Goal: Task Accomplishment & Management: Manage account settings

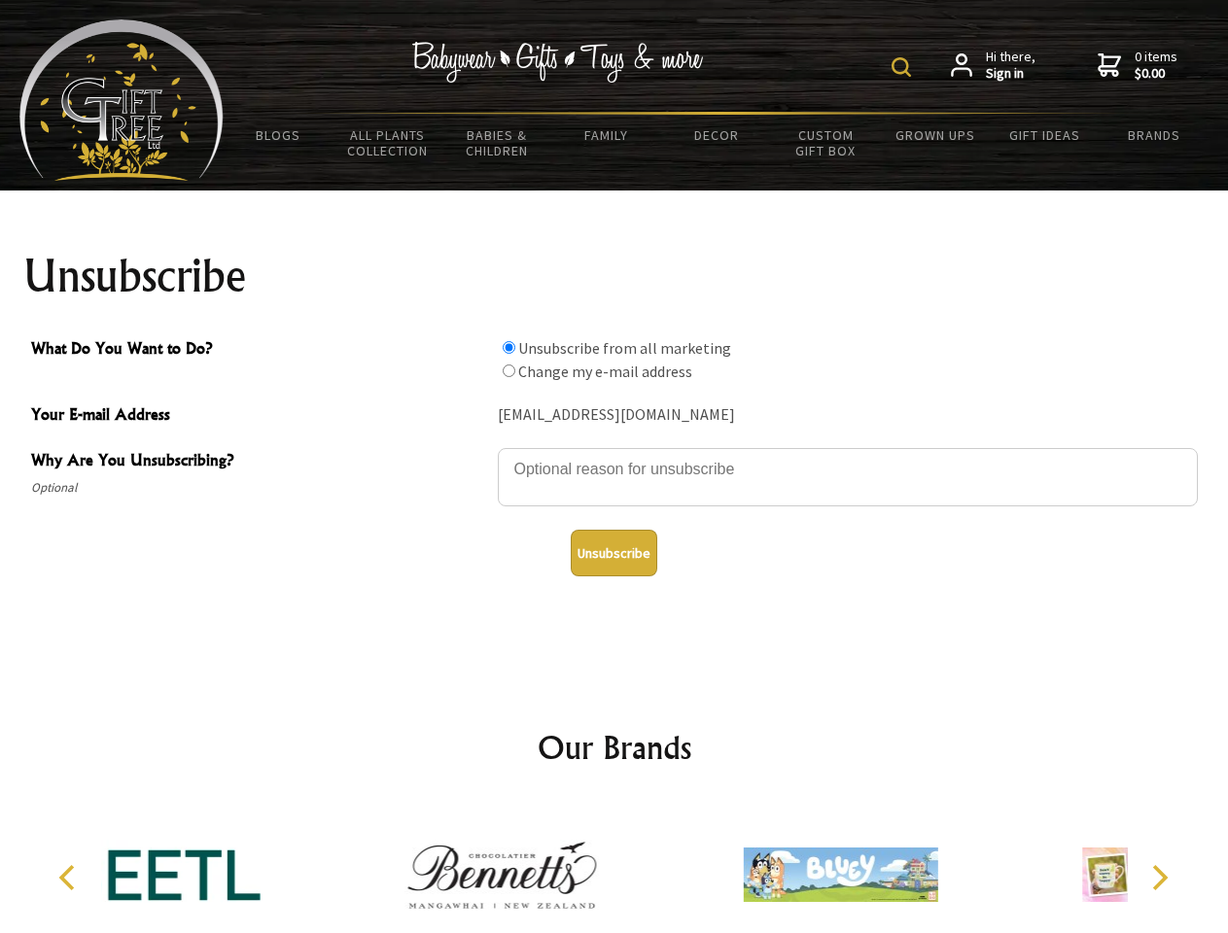
click at [904, 67] on img at bounding box center [900, 66] width 19 height 19
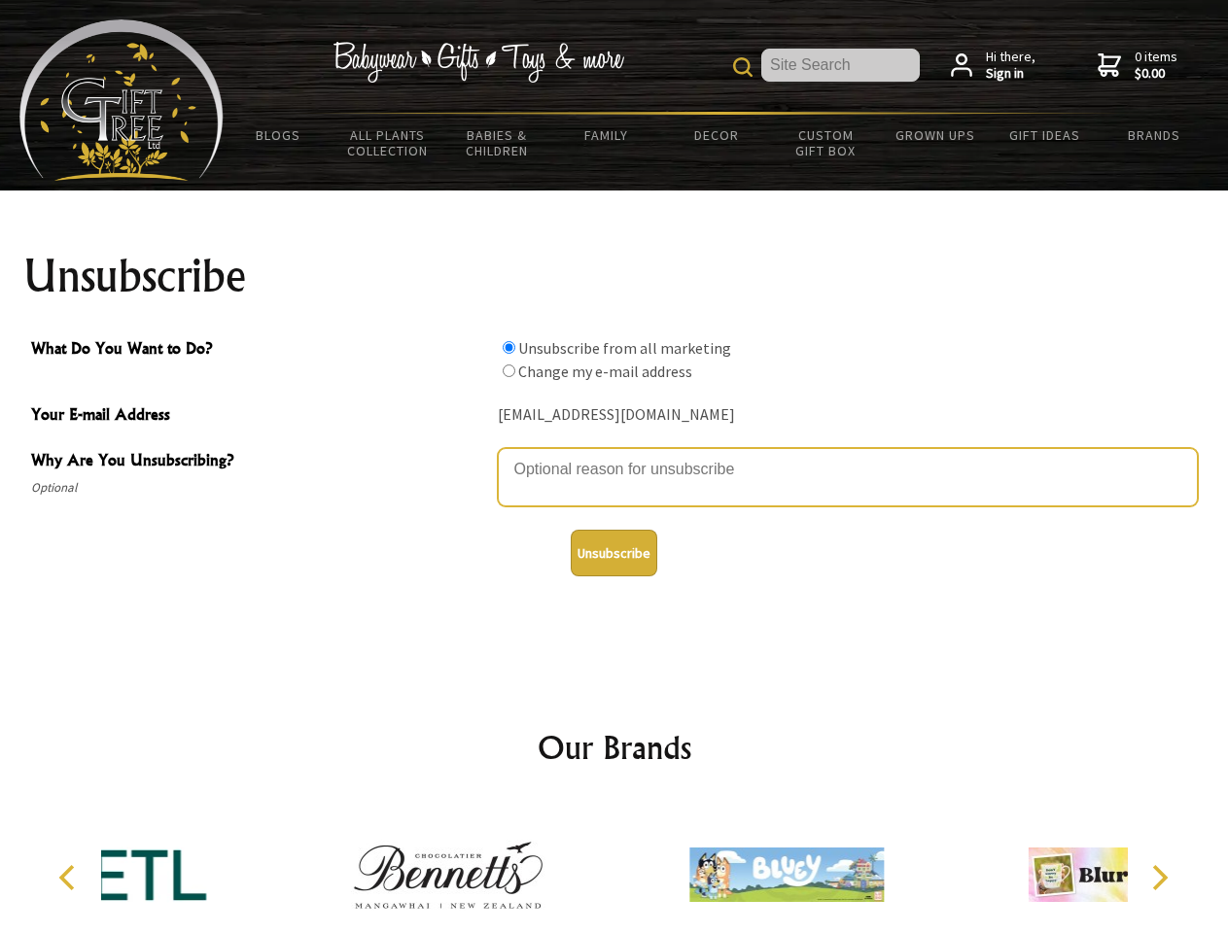
click at [614, 455] on textarea "Why Are You Unsubscribing?" at bounding box center [848, 477] width 700 height 58
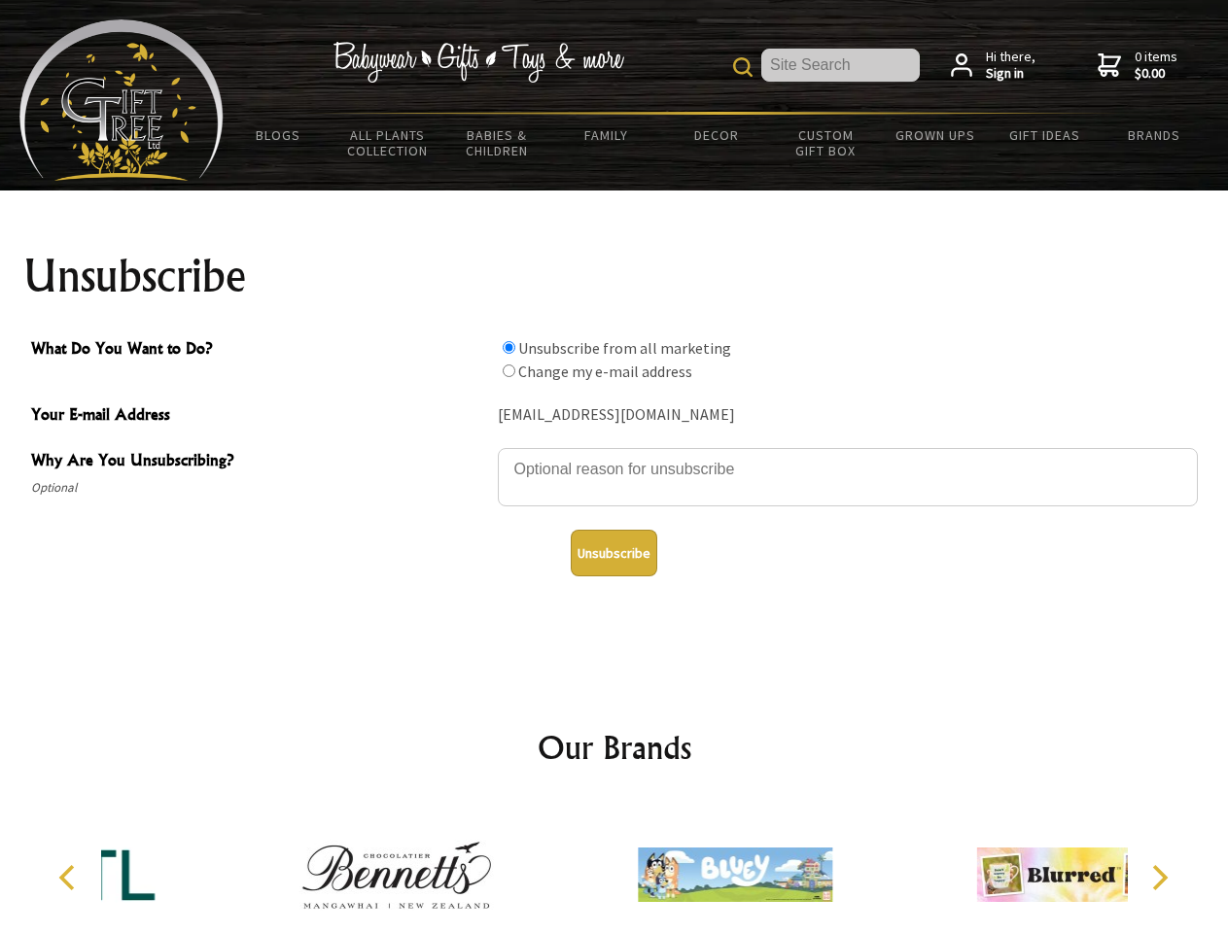
click at [508, 347] on input "What Do You Want to Do?" at bounding box center [509, 347] width 13 height 13
click at [508, 370] on input "What Do You Want to Do?" at bounding box center [509, 371] width 13 height 13
radio input "true"
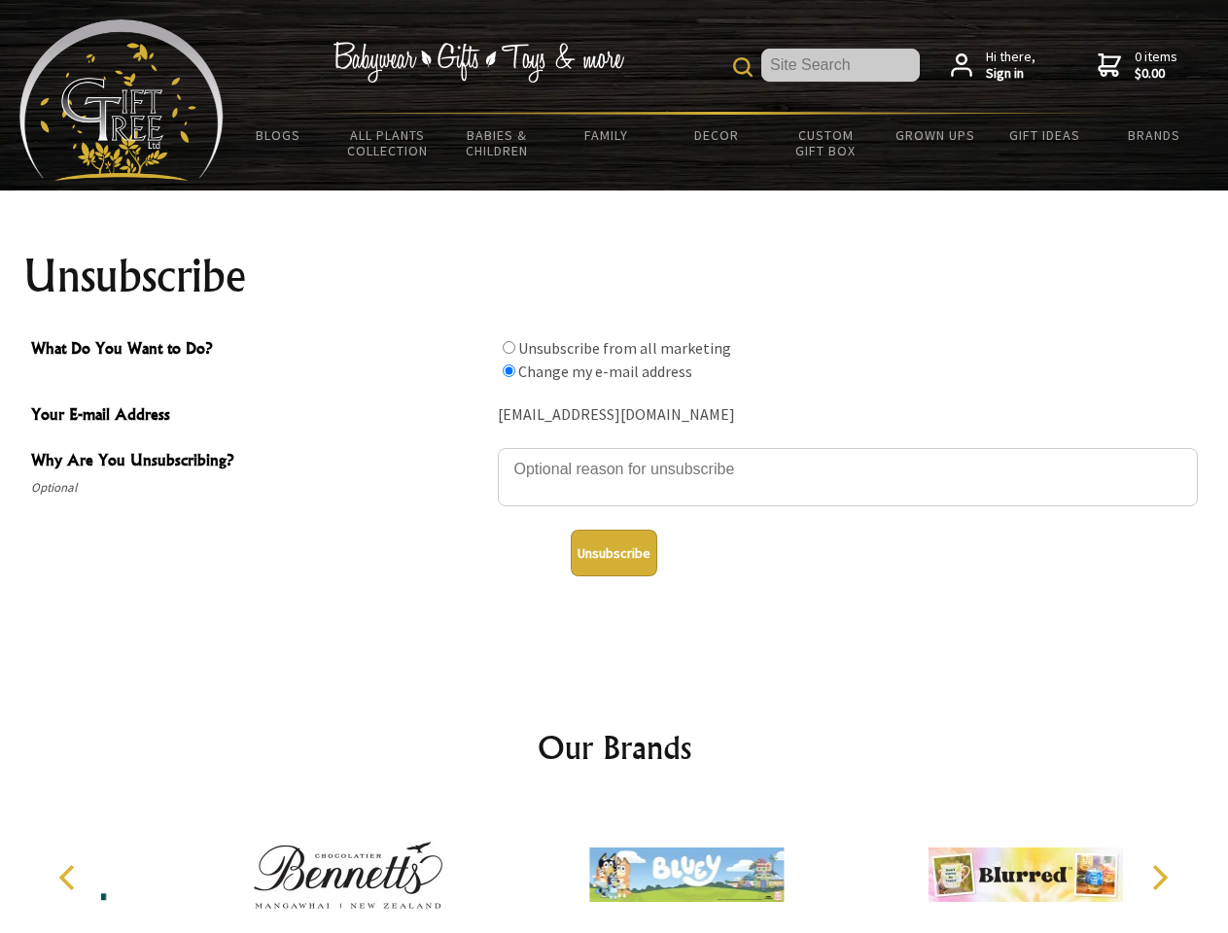
click at [613, 553] on button "Unsubscribe" at bounding box center [614, 553] width 87 height 47
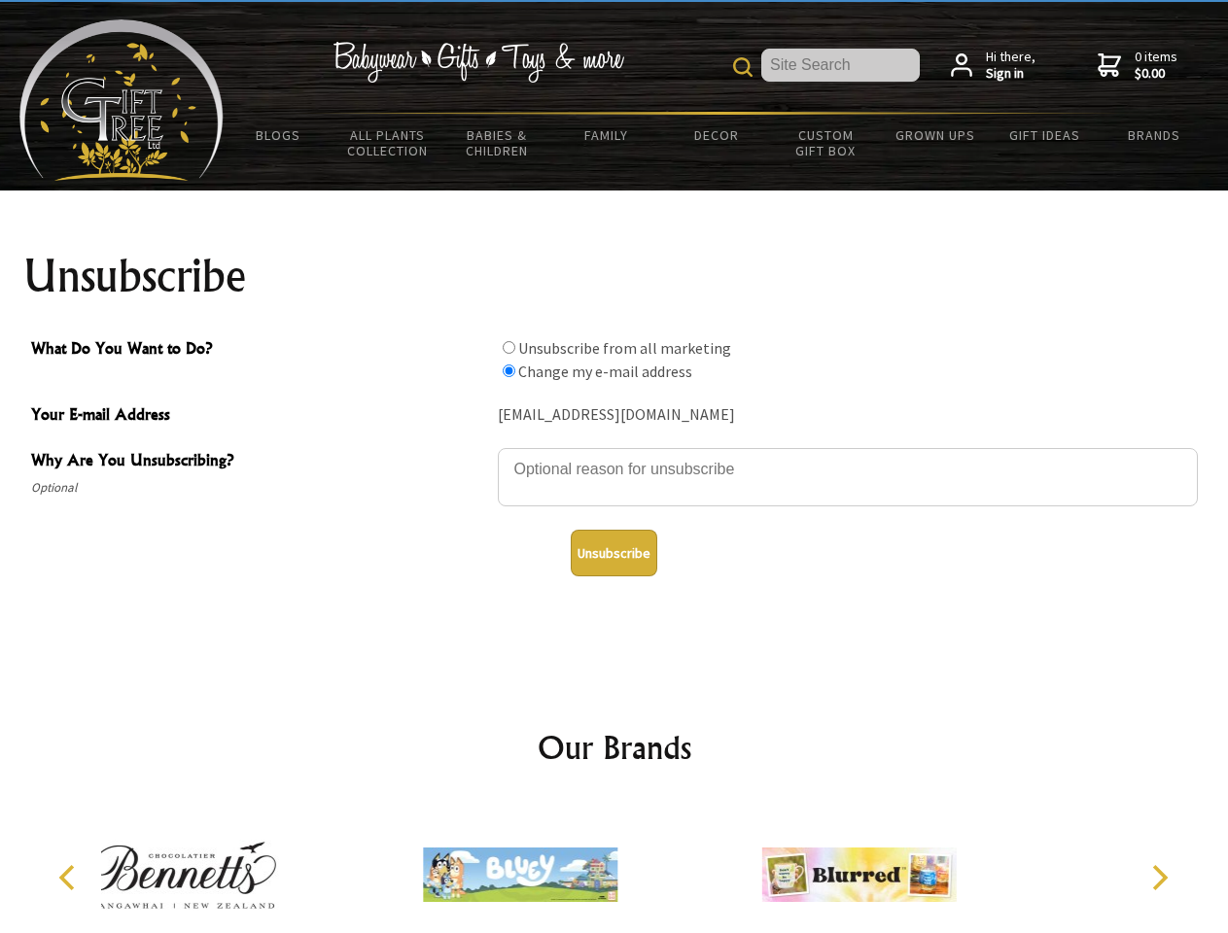
click at [70, 878] on icon "Previous" at bounding box center [68, 877] width 25 height 25
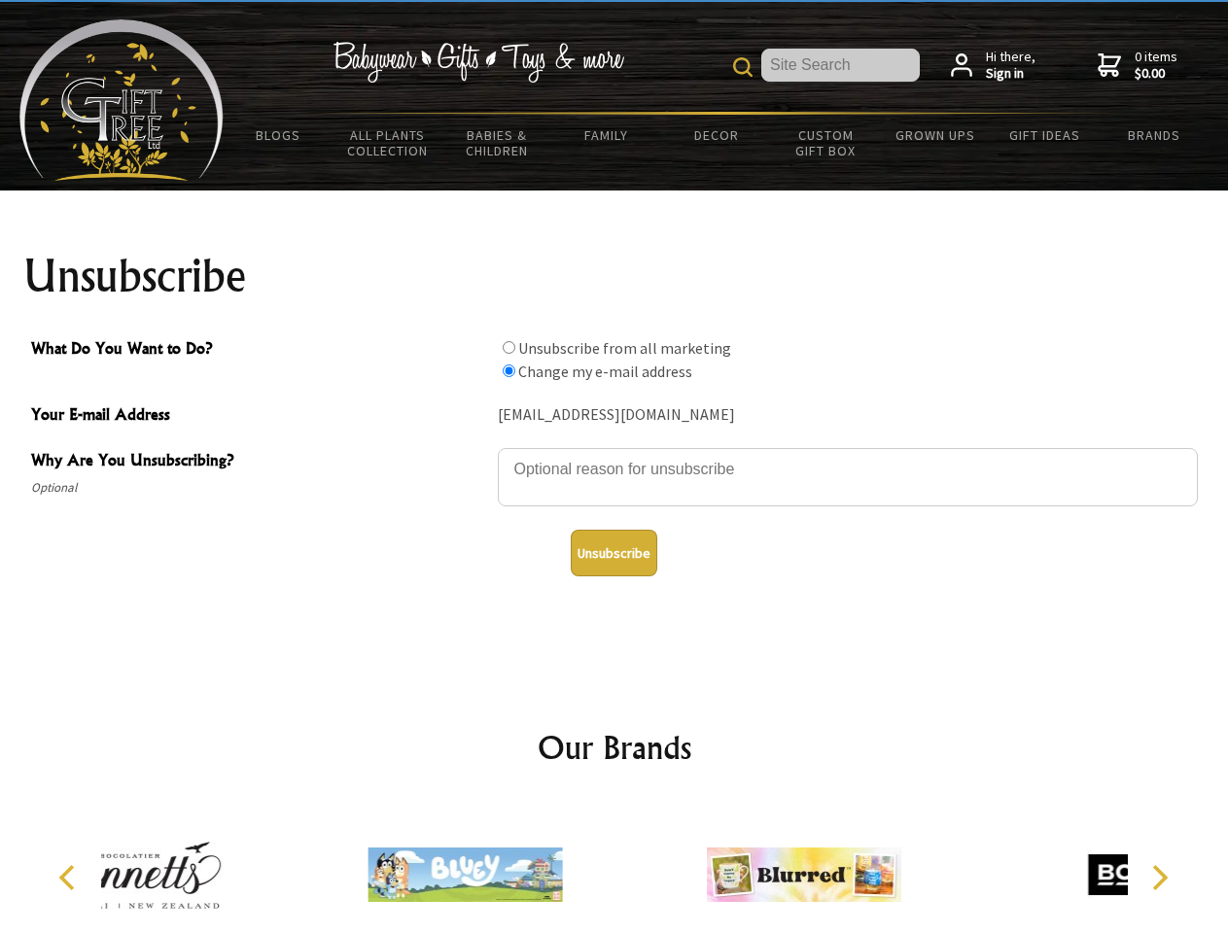
click at [1159, 878] on icon "Next" at bounding box center [1157, 877] width 25 height 25
